Goal: Information Seeking & Learning: Find specific fact

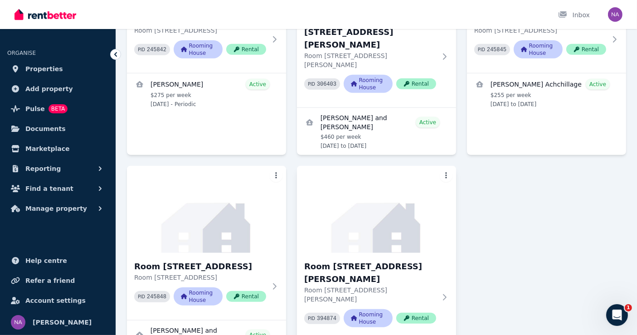
scroll to position [963, 0]
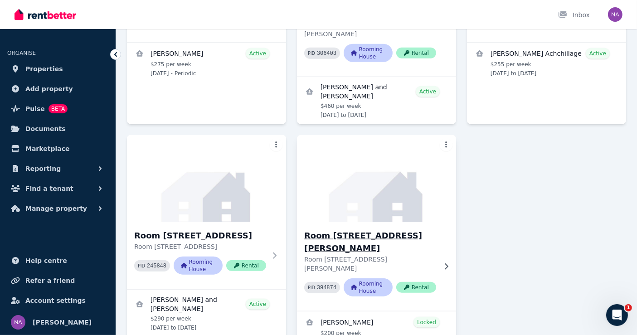
click at [386, 247] on div "Room [STREET_ADDRESS][PERSON_NAME][PERSON_NAME] PID 394874 Rooming House Rental" at bounding box center [376, 266] width 159 height 89
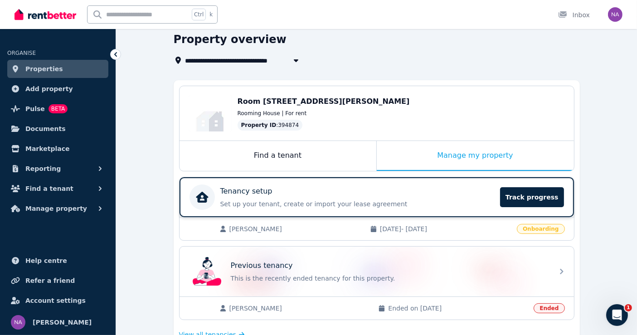
scroll to position [101, 0]
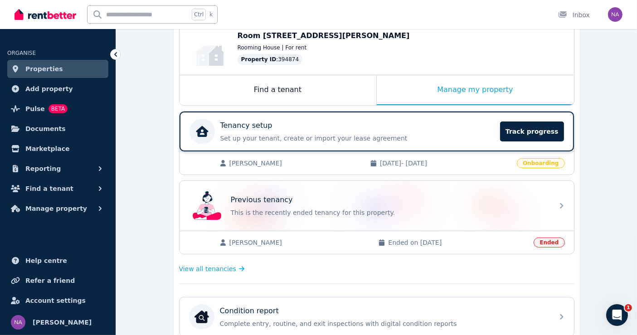
click at [411, 131] on div "Tenancy setup Set up your tenant, create or import your lease agreement Track p…" at bounding box center [357, 131] width 275 height 23
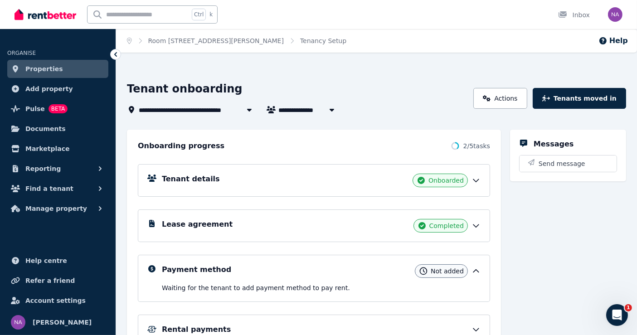
click at [83, 69] on link "Properties" at bounding box center [57, 69] width 101 height 18
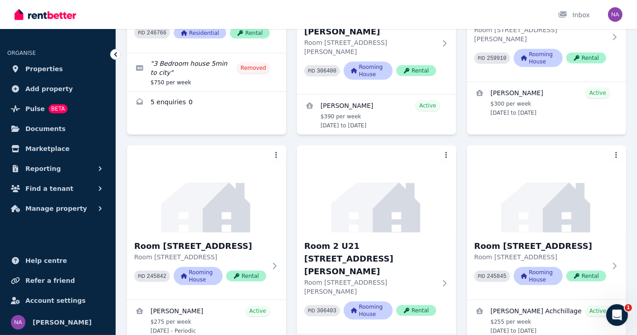
scroll to position [963, 0]
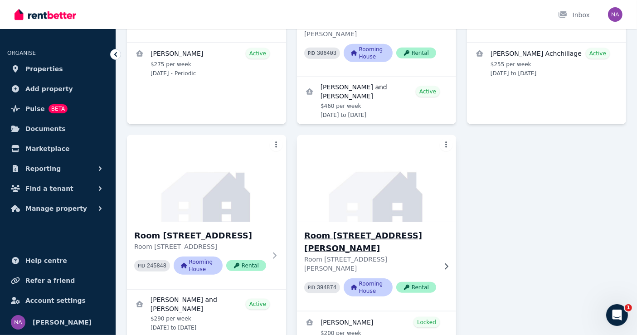
click at [377, 229] on h3 "Room [STREET_ADDRESS][PERSON_NAME]" at bounding box center [370, 241] width 132 height 25
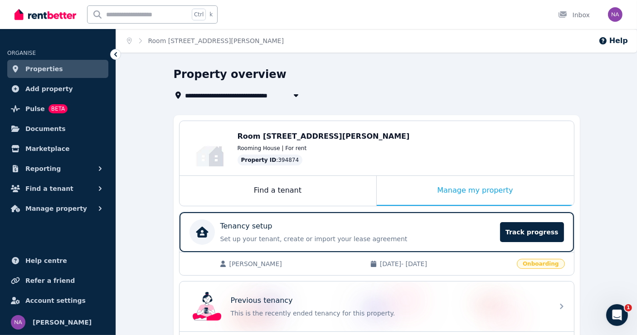
click at [294, 93] on icon "button" at bounding box center [295, 95] width 9 height 7
type input "**********"
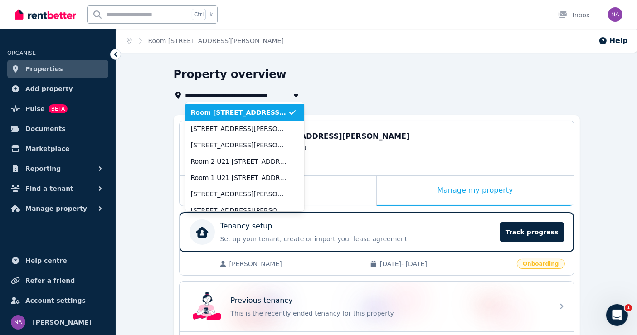
click at [242, 114] on span "Room [STREET_ADDRESS][PERSON_NAME]" at bounding box center [239, 112] width 97 height 9
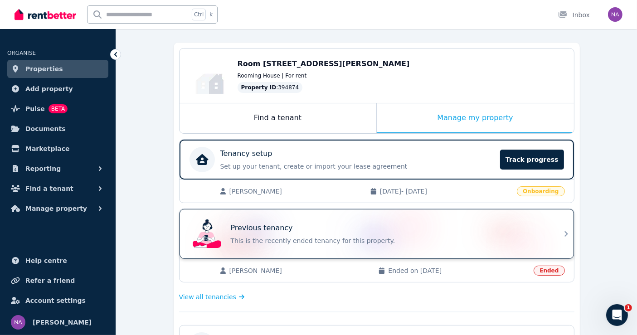
scroll to position [151, 0]
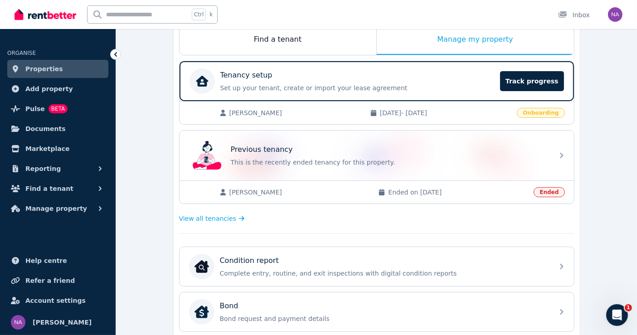
click at [395, 192] on span "Ended on [DATE]" at bounding box center [458, 192] width 140 height 9
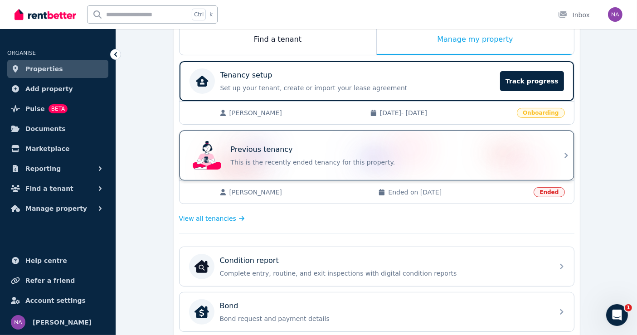
click at [511, 158] on p "This is the recently ended tenancy for this property." at bounding box center [389, 162] width 317 height 9
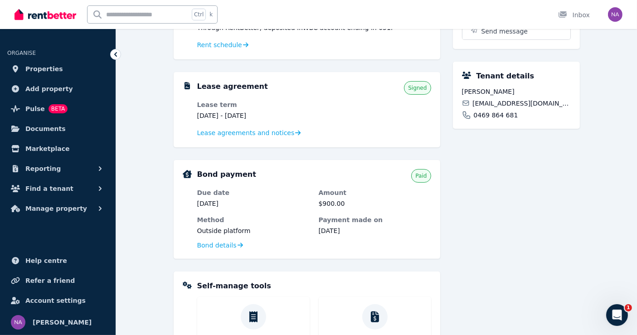
scroll to position [396, 0]
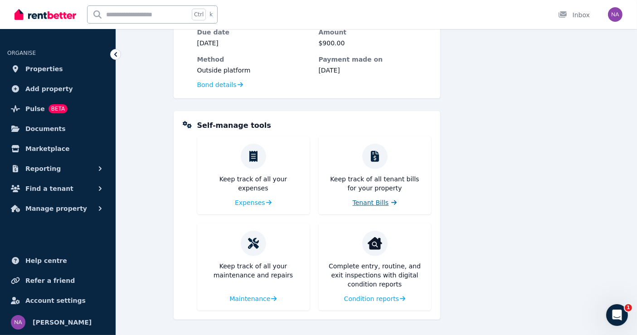
click at [368, 203] on span "Tenant Bills" at bounding box center [371, 202] width 36 height 9
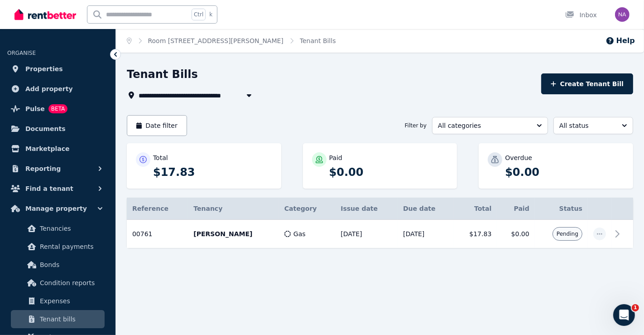
click at [440, 14] on div "Ctrl k Inbox" at bounding box center [306, 14] width 585 height 29
click at [34, 68] on span "Properties" at bounding box center [44, 68] width 38 height 11
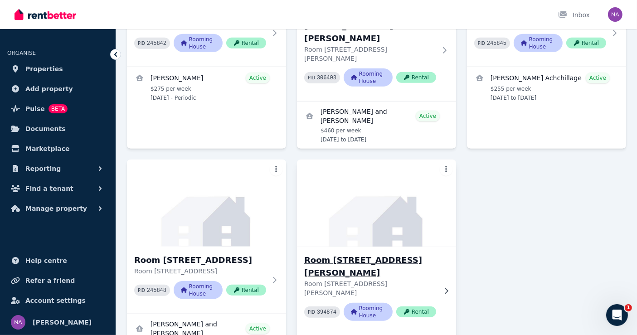
scroll to position [963, 0]
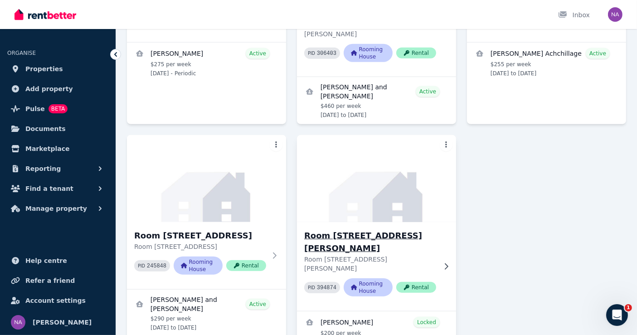
click at [374, 229] on h3 "Room [STREET_ADDRESS][PERSON_NAME]" at bounding box center [370, 241] width 132 height 25
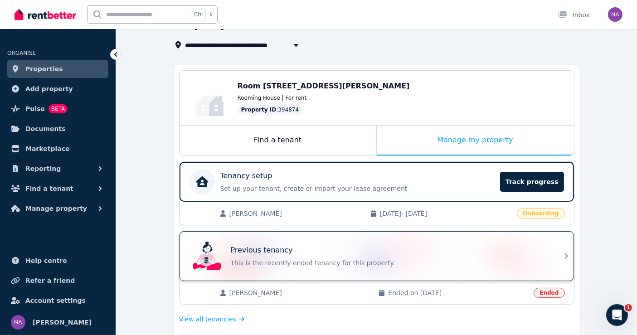
scroll to position [101, 0]
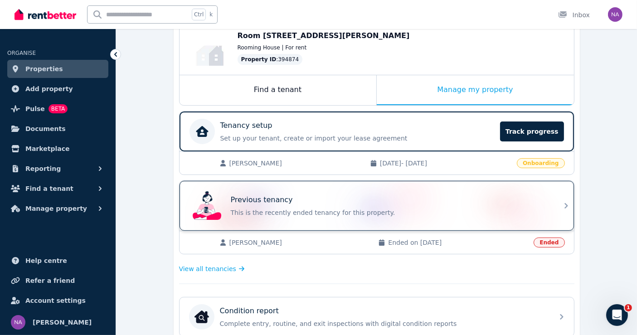
click at [506, 203] on div "Previous tenancy This is the recently ended tenancy for this property." at bounding box center [389, 205] width 317 height 23
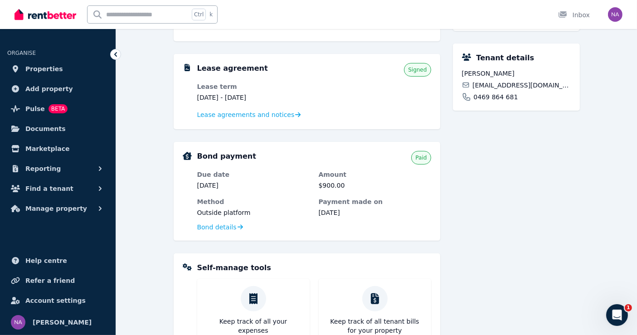
scroll to position [245, 0]
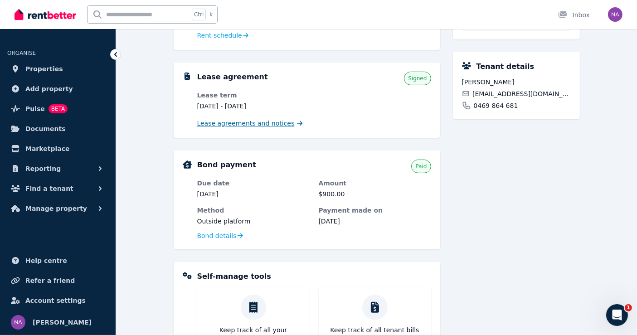
click at [263, 125] on span "Lease agreements and notices" at bounding box center [245, 123] width 97 height 9
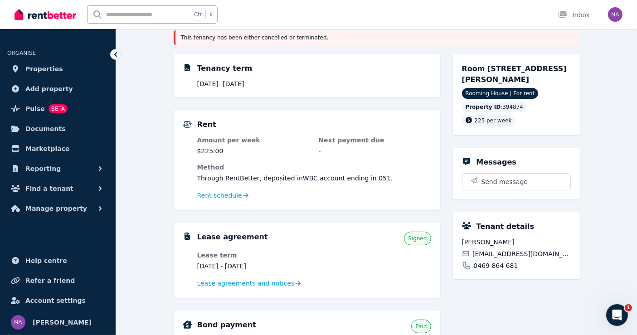
scroll to position [101, 0]
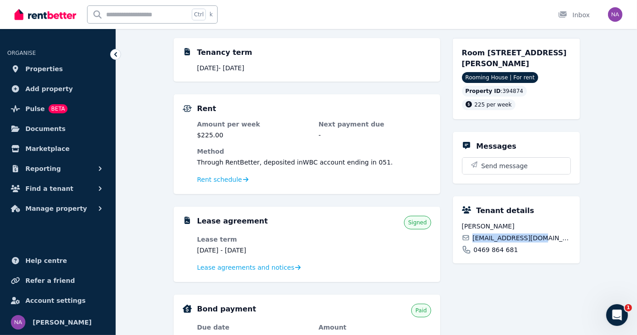
drag, startPoint x: 535, startPoint y: 237, endPoint x: 473, endPoint y: 235, distance: 62.1
click at [473, 235] on div "[EMAIL_ADDRESS][DOMAIN_NAME]" at bounding box center [516, 237] width 109 height 9
copy span "[EMAIL_ADDRESS][DOMAIN_NAME]"
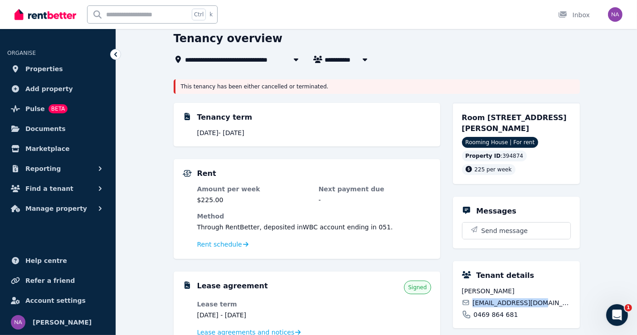
scroll to position [0, 0]
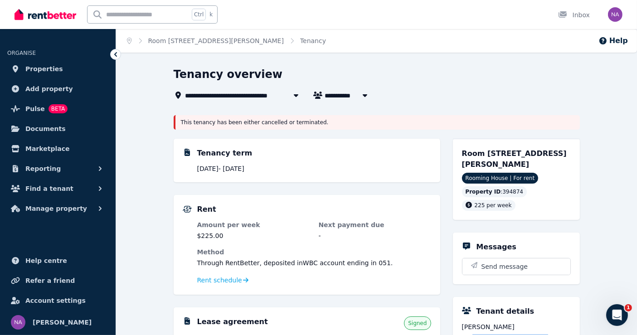
click at [58, 66] on link "Properties" at bounding box center [57, 69] width 101 height 18
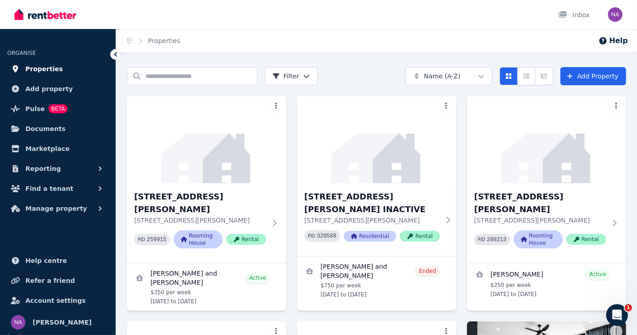
click at [53, 70] on span "Properties" at bounding box center [44, 68] width 38 height 11
